Goal: Task Accomplishment & Management: Use online tool/utility

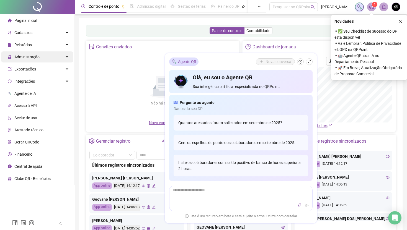
click at [35, 61] on span "Administração" at bounding box center [24, 56] width 32 height 11
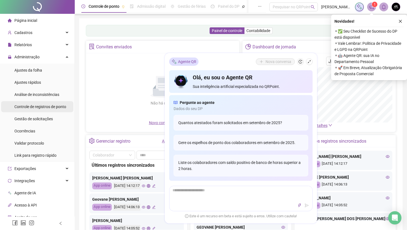
click at [39, 105] on span "Controle de registros de ponto" at bounding box center [40, 107] width 52 height 4
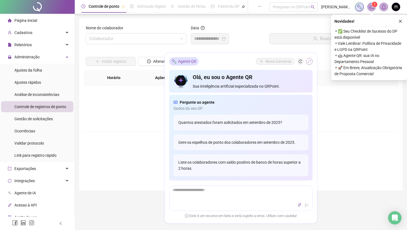
click at [308, 60] on icon "shrink" at bounding box center [309, 62] width 4 height 4
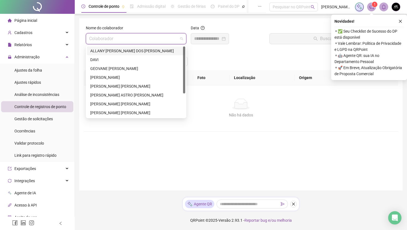
click at [135, 42] on input "search" at bounding box center [133, 38] width 89 height 11
click at [208, 53] on div "Incluir registro Alterar jornada" at bounding box center [241, 60] width 312 height 22
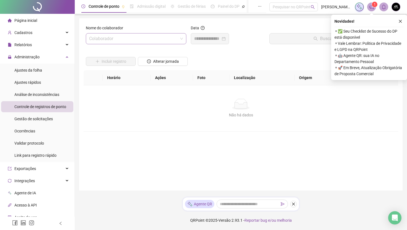
click at [148, 40] on input "search" at bounding box center [133, 38] width 89 height 11
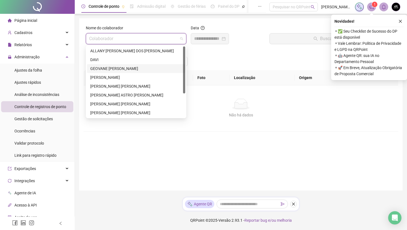
click at [118, 71] on div "GEOVANE [PERSON_NAME]" at bounding box center [136, 69] width 92 height 6
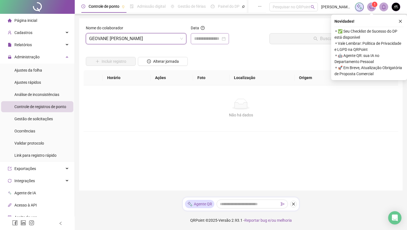
click at [219, 33] on div at bounding box center [210, 38] width 38 height 11
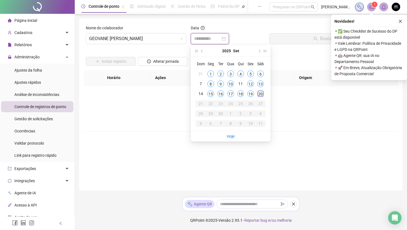
type input "**********"
drag, startPoint x: 258, startPoint y: 93, endPoint x: 276, endPoint y: 80, distance: 22.1
click at [258, 93] on div "20" at bounding box center [260, 93] width 7 height 7
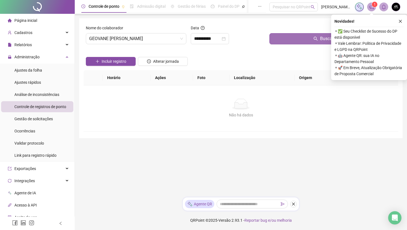
click at [284, 44] on button "Buscar registros" at bounding box center [332, 38] width 126 height 11
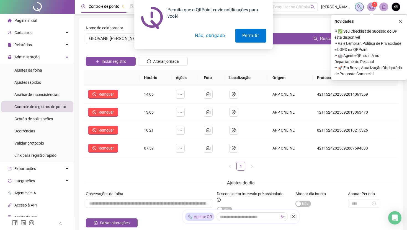
click at [211, 37] on button "Não, obrigado" at bounding box center [210, 36] width 44 height 14
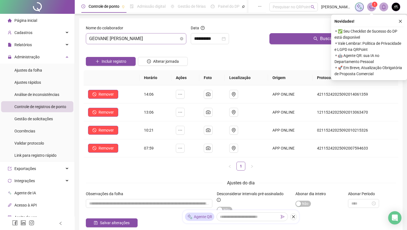
click at [144, 36] on span "GEOVANE [PERSON_NAME]" at bounding box center [136, 38] width 94 height 11
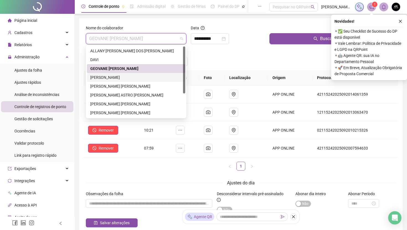
click at [126, 79] on div "[PERSON_NAME]" at bounding box center [136, 77] width 92 height 6
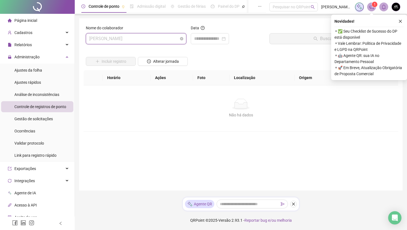
click at [151, 39] on span "[PERSON_NAME]" at bounding box center [136, 38] width 94 height 11
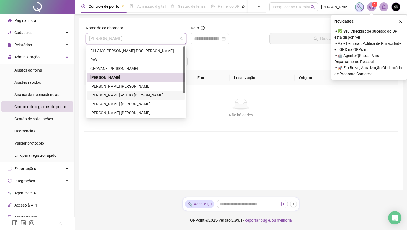
drag, startPoint x: 126, startPoint y: 95, endPoint x: 193, endPoint y: 63, distance: 74.4
click at [127, 95] on div "[PERSON_NAME] ASTRO [PERSON_NAME]" at bounding box center [136, 95] width 92 height 6
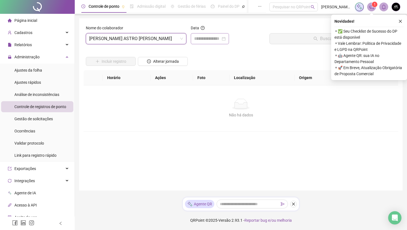
click at [208, 43] on div at bounding box center [210, 38] width 38 height 11
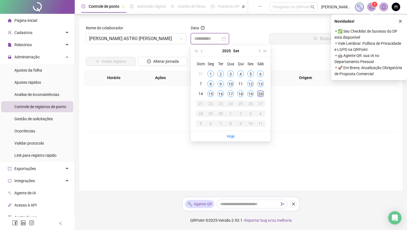
type input "**********"
click at [262, 93] on div "20" at bounding box center [260, 93] width 7 height 7
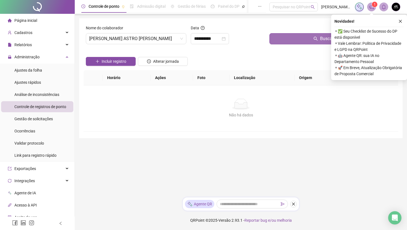
click at [286, 41] on button "Buscar registros" at bounding box center [332, 38] width 126 height 11
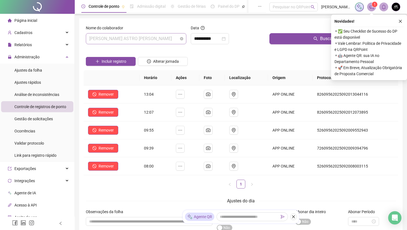
click at [141, 38] on span "[PERSON_NAME] ASTRO [PERSON_NAME]" at bounding box center [136, 38] width 94 height 11
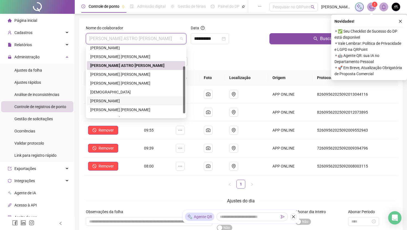
scroll to position [35, 0]
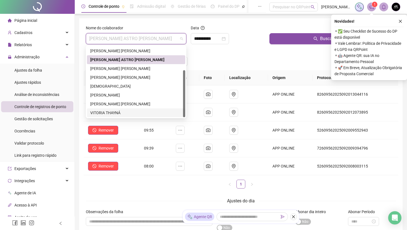
click at [118, 112] on div "VITORIA THAYNÁ" at bounding box center [136, 113] width 92 height 6
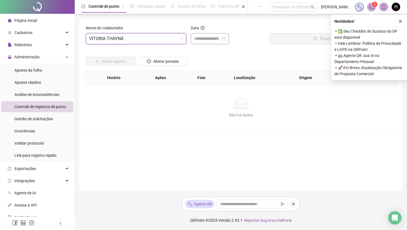
drag, startPoint x: 211, startPoint y: 35, endPoint x: 211, endPoint y: 39, distance: 4.2
click at [211, 35] on div at bounding box center [210, 38] width 38 height 11
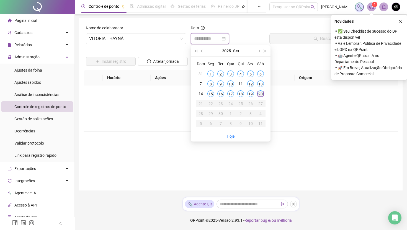
type input "**********"
click at [260, 93] on div "20" at bounding box center [260, 93] width 7 height 7
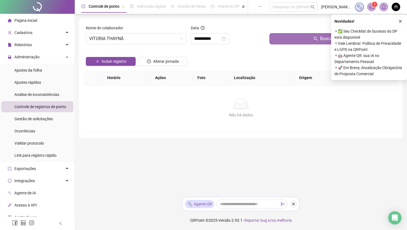
click at [280, 37] on button "Buscar registros" at bounding box center [332, 38] width 126 height 11
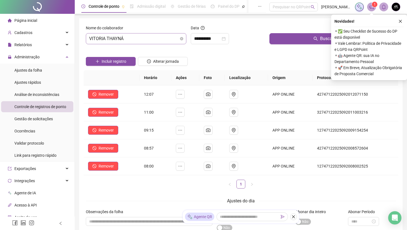
click at [143, 41] on span "VITORIA THAYNÁ" at bounding box center [136, 38] width 94 height 11
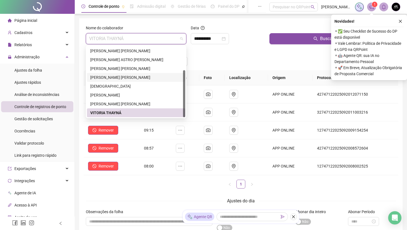
drag, startPoint x: 120, startPoint y: 78, endPoint x: 147, endPoint y: 72, distance: 27.8
click at [120, 78] on div "[PERSON_NAME] [PERSON_NAME]" at bounding box center [136, 77] width 92 height 6
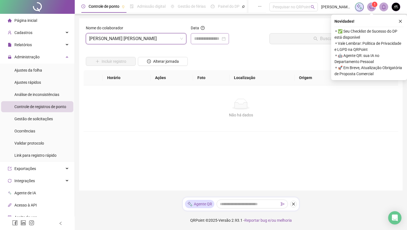
click at [201, 43] on div at bounding box center [210, 38] width 38 height 11
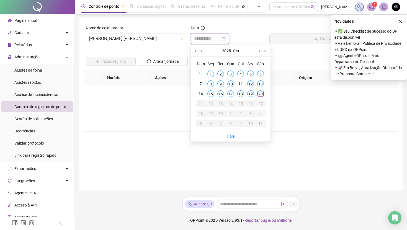
type input "**********"
click at [259, 95] on div "20" at bounding box center [260, 93] width 7 height 7
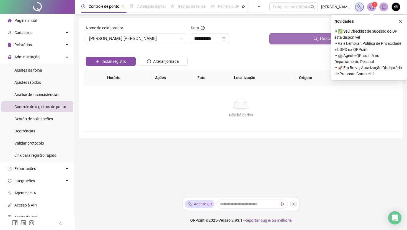
click at [279, 41] on button "Buscar registros" at bounding box center [332, 38] width 126 height 11
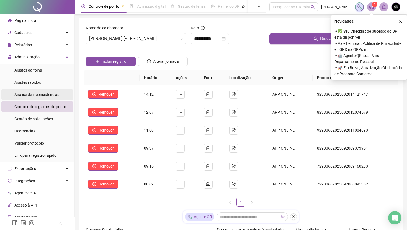
click at [40, 96] on span "Análise de inconsistências" at bounding box center [36, 94] width 45 height 4
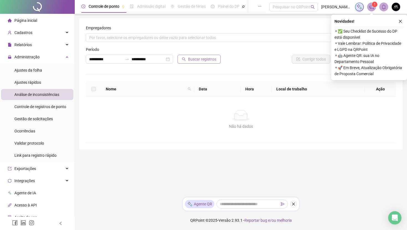
click at [199, 63] on button "Buscar registros" at bounding box center [198, 59] width 43 height 9
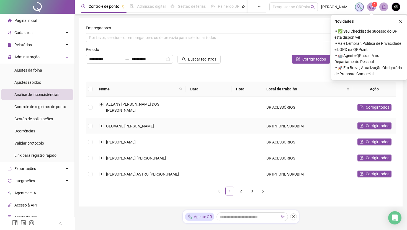
click at [302, 119] on td "BR IPHONE SURUBIM" at bounding box center [307, 126] width 91 height 16
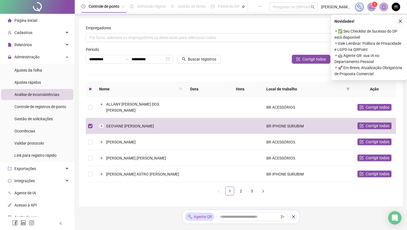
click at [400, 22] on icon "close" at bounding box center [400, 21] width 4 height 4
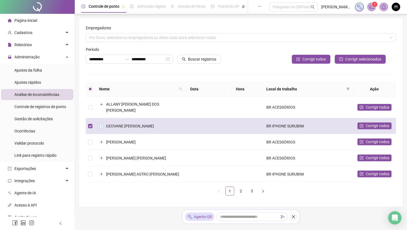
click at [102, 124] on button "Expandir linha" at bounding box center [101, 126] width 4 height 4
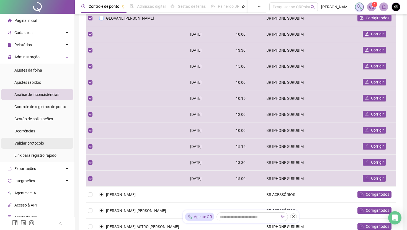
scroll to position [107, 0]
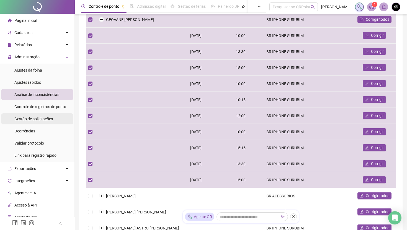
click at [46, 120] on span "Gestão de solicitações" at bounding box center [33, 119] width 38 height 4
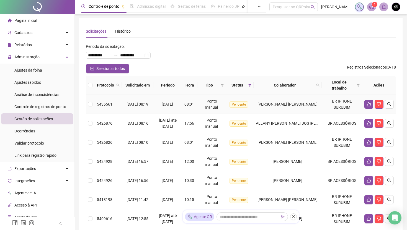
click at [340, 106] on td "BR IPHONE SURUBIM" at bounding box center [341, 104] width 40 height 19
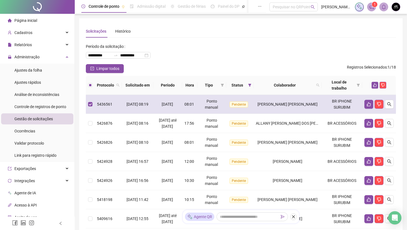
click at [340, 106] on td "BR IPHONE SURUBIM" at bounding box center [341, 104] width 40 height 19
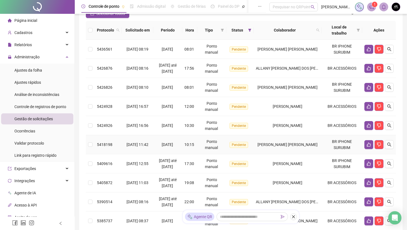
scroll to position [56, 0]
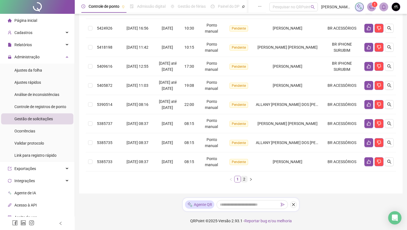
click at [242, 182] on link "2" at bounding box center [244, 179] width 6 height 6
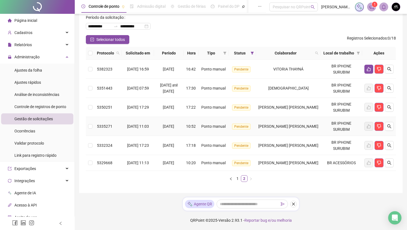
scroll to position [22, 0]
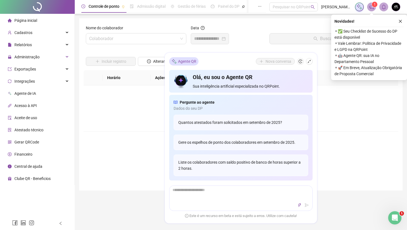
drag, startPoint x: 309, startPoint y: 63, endPoint x: 240, endPoint y: 60, distance: 68.9
click at [310, 63] on icon "shrink" at bounding box center [309, 62] width 4 height 4
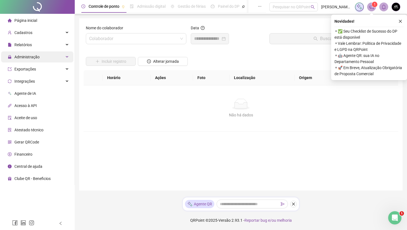
click at [33, 56] on span "Administração" at bounding box center [26, 57] width 25 height 4
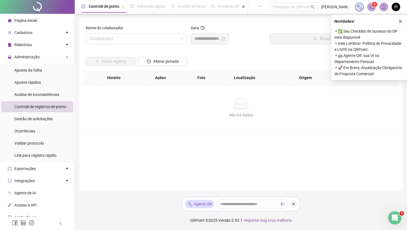
click at [41, 106] on span "Controle de registros de ponto" at bounding box center [40, 107] width 52 height 4
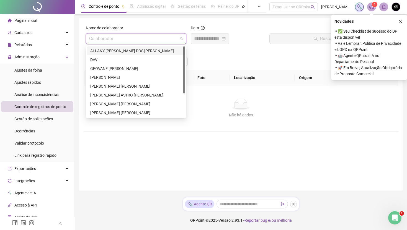
click at [129, 43] on input "search" at bounding box center [133, 38] width 89 height 11
drag, startPoint x: 122, startPoint y: 66, endPoint x: 186, endPoint y: 42, distance: 67.9
click at [123, 66] on div "GEOVANE [PERSON_NAME]" at bounding box center [136, 69] width 92 height 6
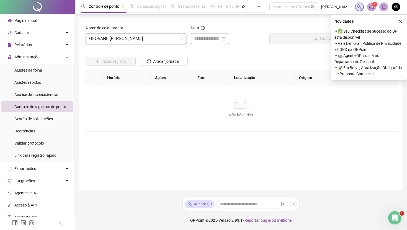
click at [207, 35] on div at bounding box center [210, 38] width 38 height 11
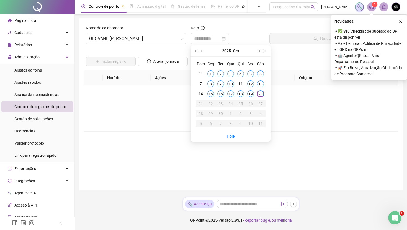
drag, startPoint x: 259, startPoint y: 93, endPoint x: 267, endPoint y: 85, distance: 11.2
click at [259, 93] on div "20" at bounding box center [260, 93] width 7 height 7
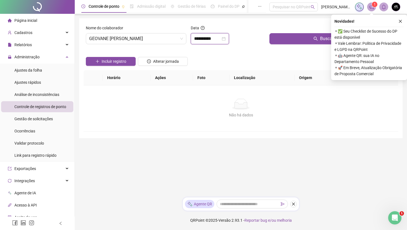
drag, startPoint x: 206, startPoint y: 36, endPoint x: 220, endPoint y: 46, distance: 17.4
click at [206, 36] on input "**********" at bounding box center [207, 38] width 27 height 7
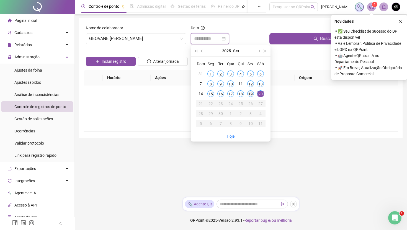
type input "**********"
drag, startPoint x: 251, startPoint y: 93, endPoint x: 254, endPoint y: 91, distance: 3.2
click at [251, 93] on div "19" at bounding box center [250, 93] width 7 height 7
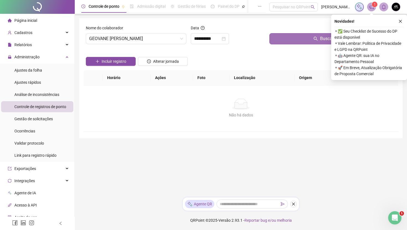
click at [276, 43] on button "Buscar registros" at bounding box center [332, 38] width 126 height 11
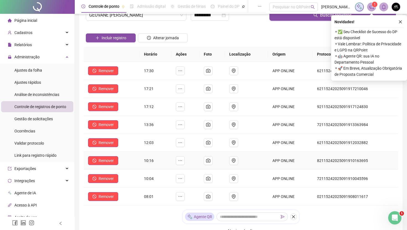
scroll to position [24, 0]
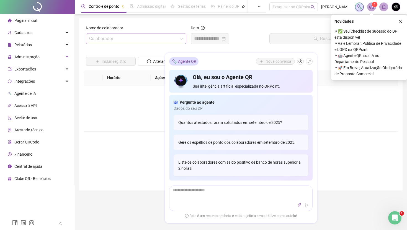
click at [109, 39] on input "search" at bounding box center [133, 38] width 89 height 11
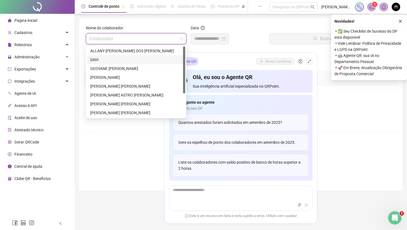
click at [110, 59] on div "DAVI" at bounding box center [136, 60] width 92 height 6
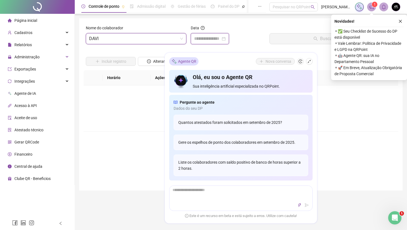
click at [207, 38] on input at bounding box center [207, 38] width 27 height 7
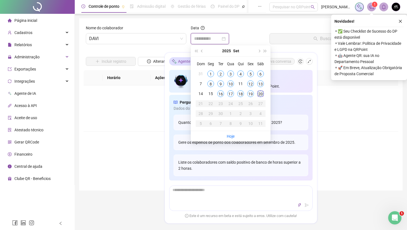
type input "**********"
click at [259, 93] on div "20" at bounding box center [260, 93] width 7 height 7
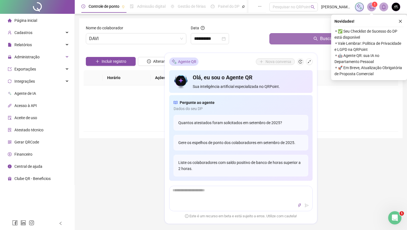
click at [287, 40] on button "Buscar registros" at bounding box center [332, 38] width 126 height 11
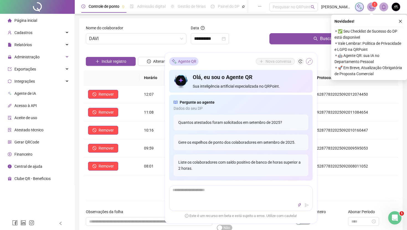
click at [307, 61] on icon "shrink" at bounding box center [309, 62] width 4 height 4
